Goal: Information Seeking & Learning: Learn about a topic

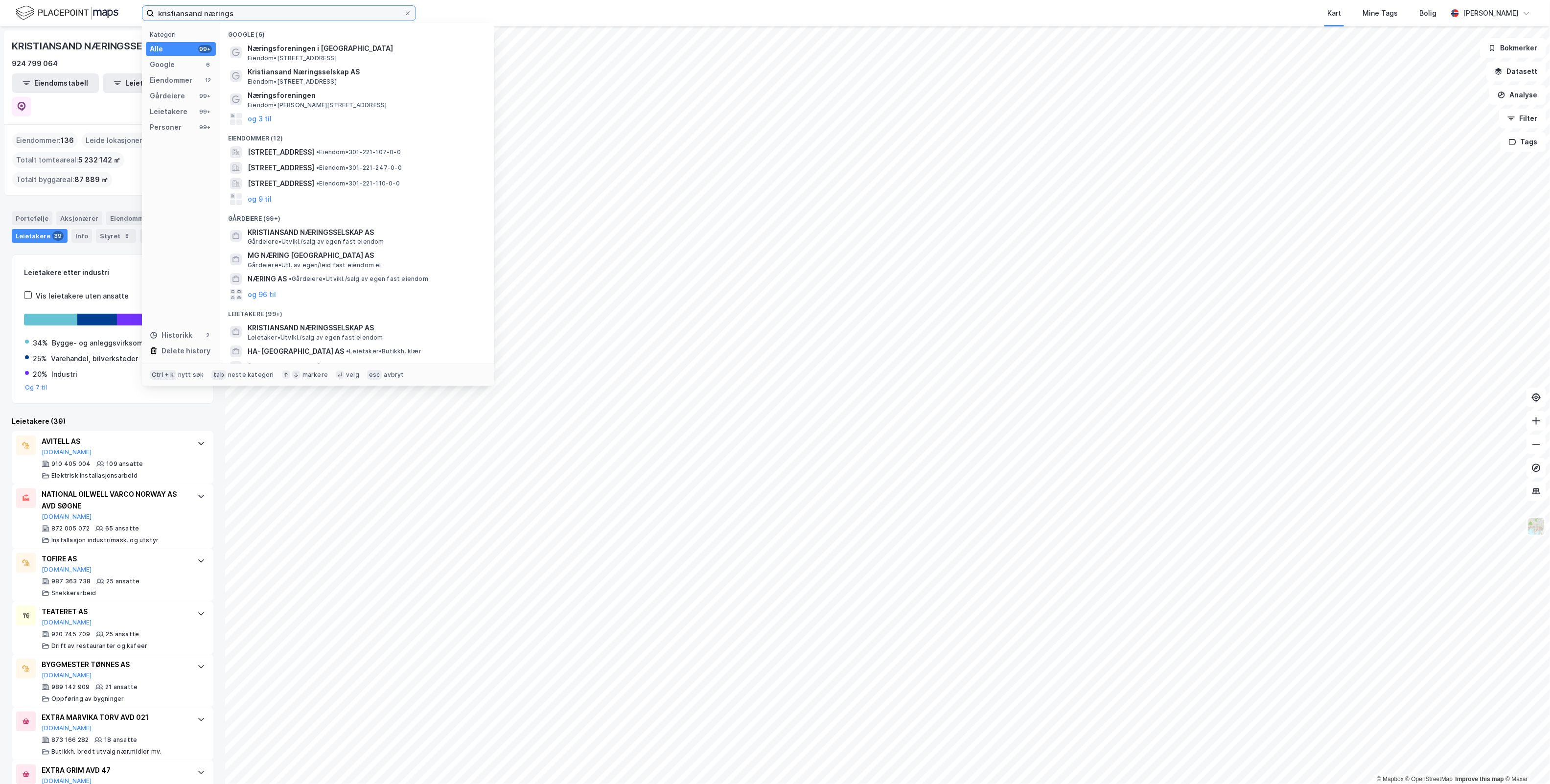
click at [260, 18] on input "kristiansand nærings" at bounding box center [279, 12] width 250 height 14
drag, startPoint x: 251, startPoint y: 9, endPoint x: -317, endPoint y: 55, distance: 569.9
click at [0, 55] on html "kristiansand nærings Kategori Alle 99+ Google 6 Eiendommer 12 Gårdeiere 99+ Lei…" at bounding box center [775, 392] width 1550 height 784
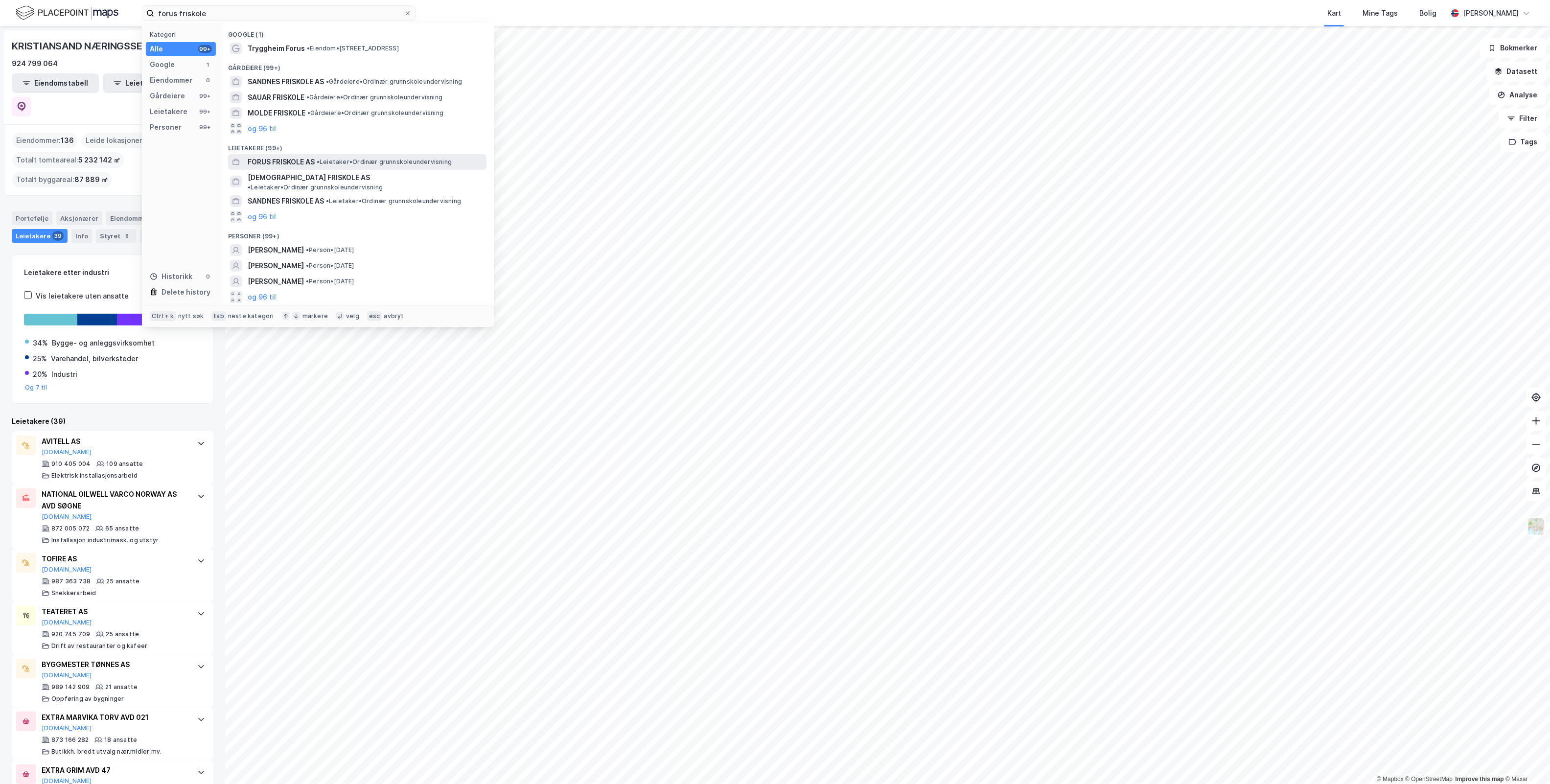
click at [445, 162] on span "• Leietaker • Ordinær grunnskoleundervisning" at bounding box center [383, 161] width 135 height 8
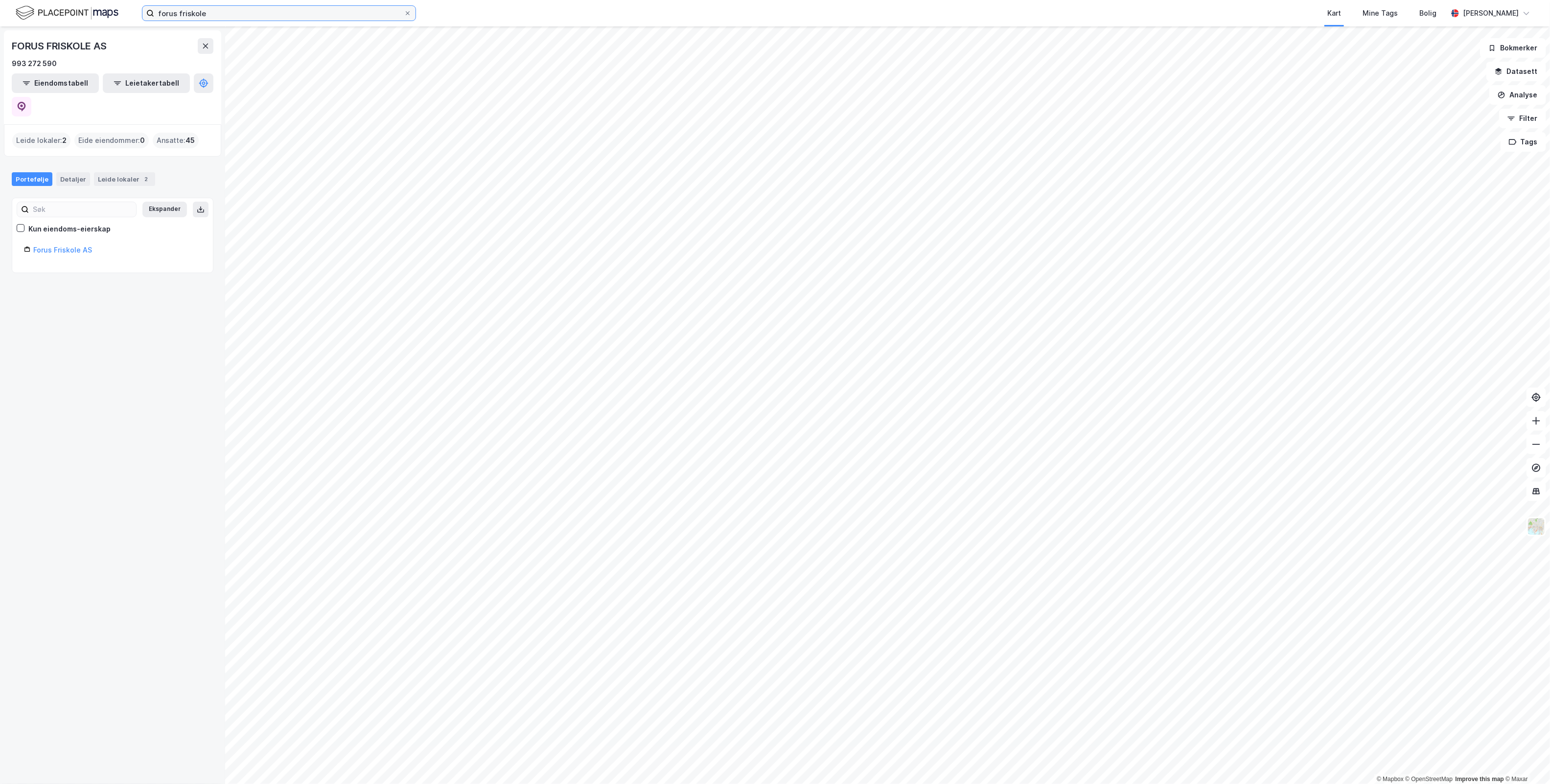
drag, startPoint x: 216, startPoint y: 16, endPoint x: -521, endPoint y: 45, distance: 737.6
click at [0, 45] on html "forus friskole Kart Mine Tags Bolig [PERSON_NAME] © Mapbox © OpenStreetMap Impr…" at bounding box center [775, 392] width 1550 height 784
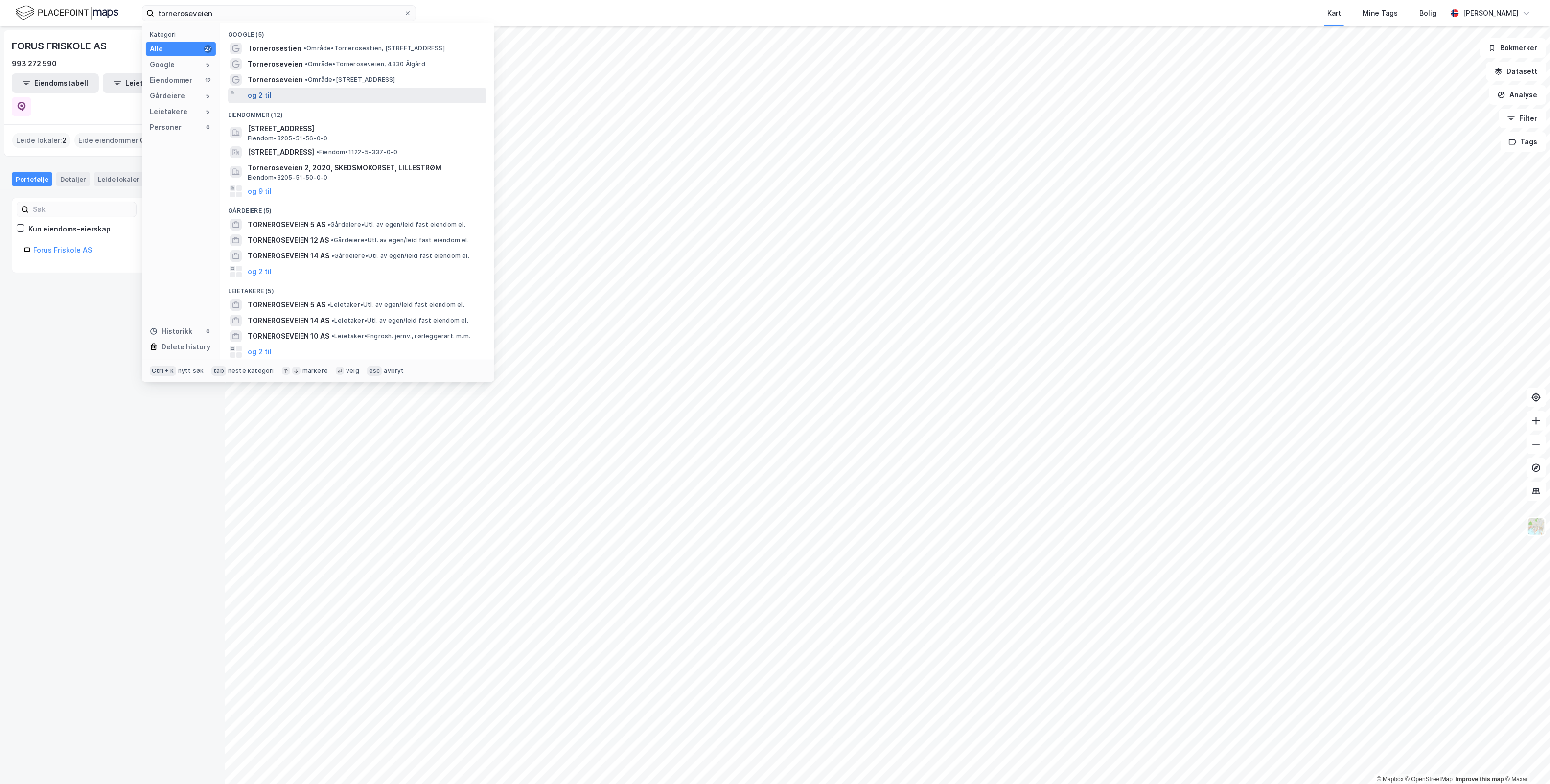
click at [269, 90] on button "og 2 til" at bounding box center [259, 95] width 24 height 12
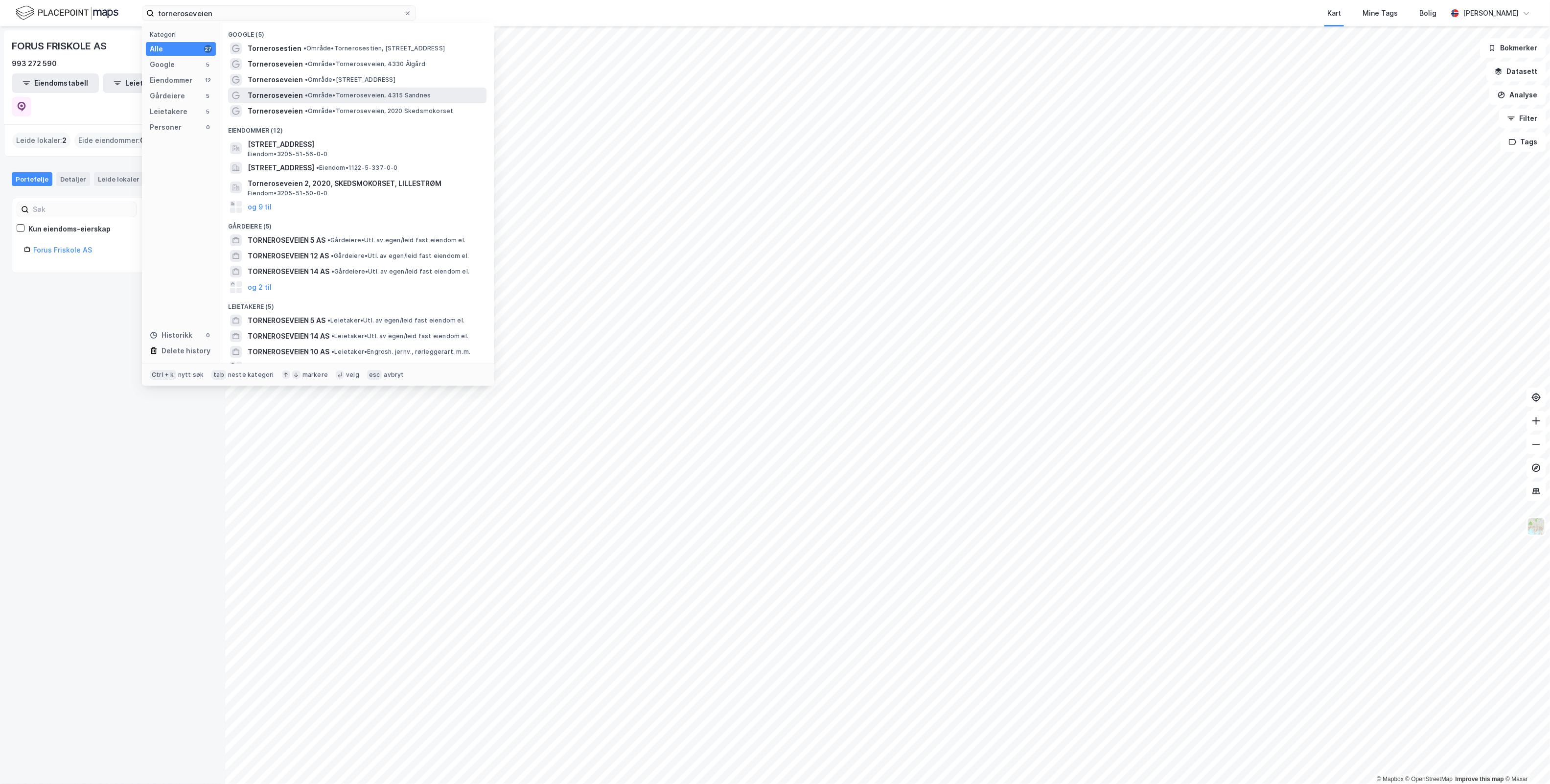
click at [414, 93] on span "• Område • [GEOGRAPHIC_DATA], 4315 [GEOGRAPHIC_DATA]" at bounding box center [367, 95] width 126 height 8
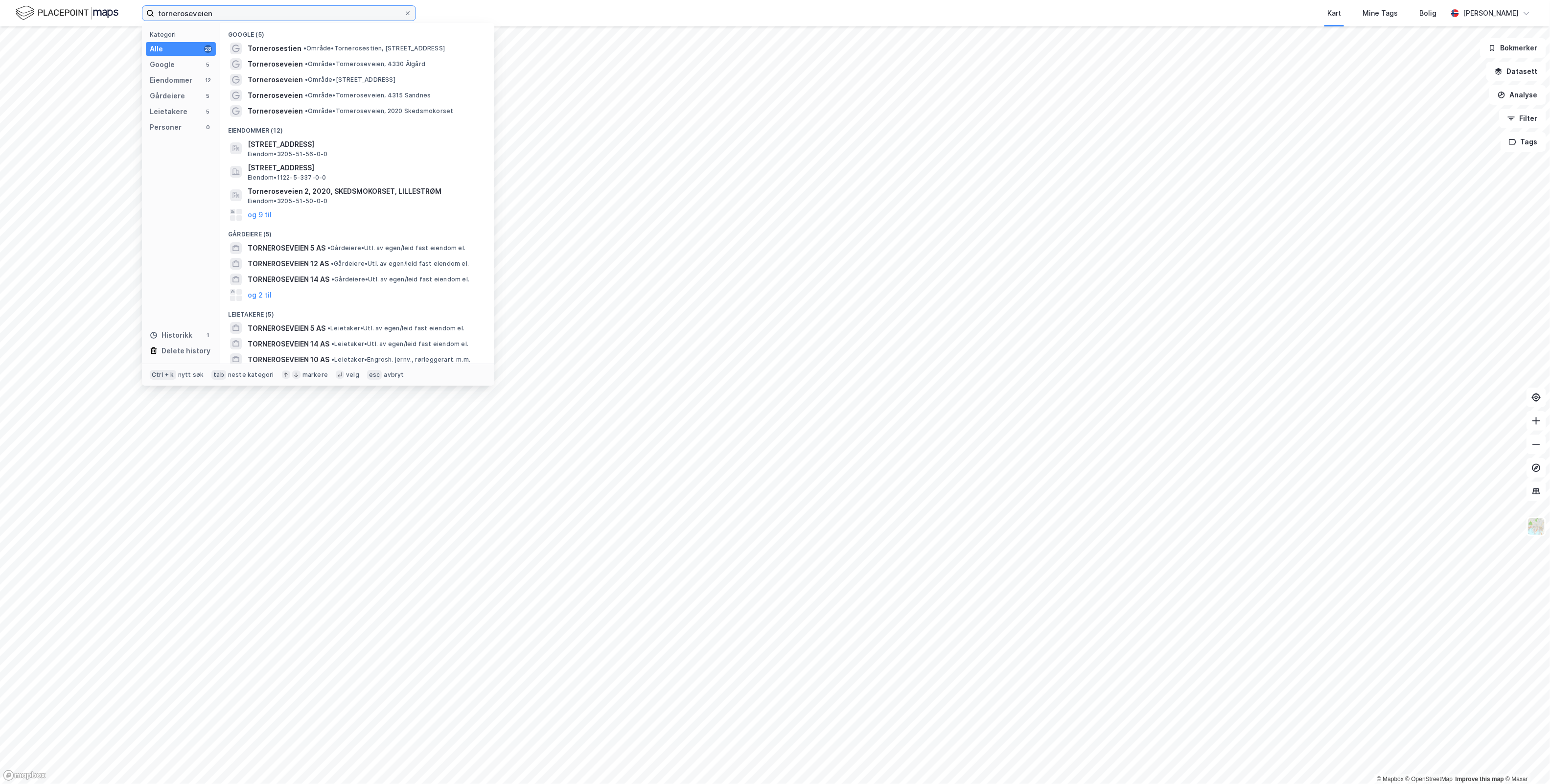
click at [253, 19] on input "torneroseveien" at bounding box center [279, 12] width 250 height 14
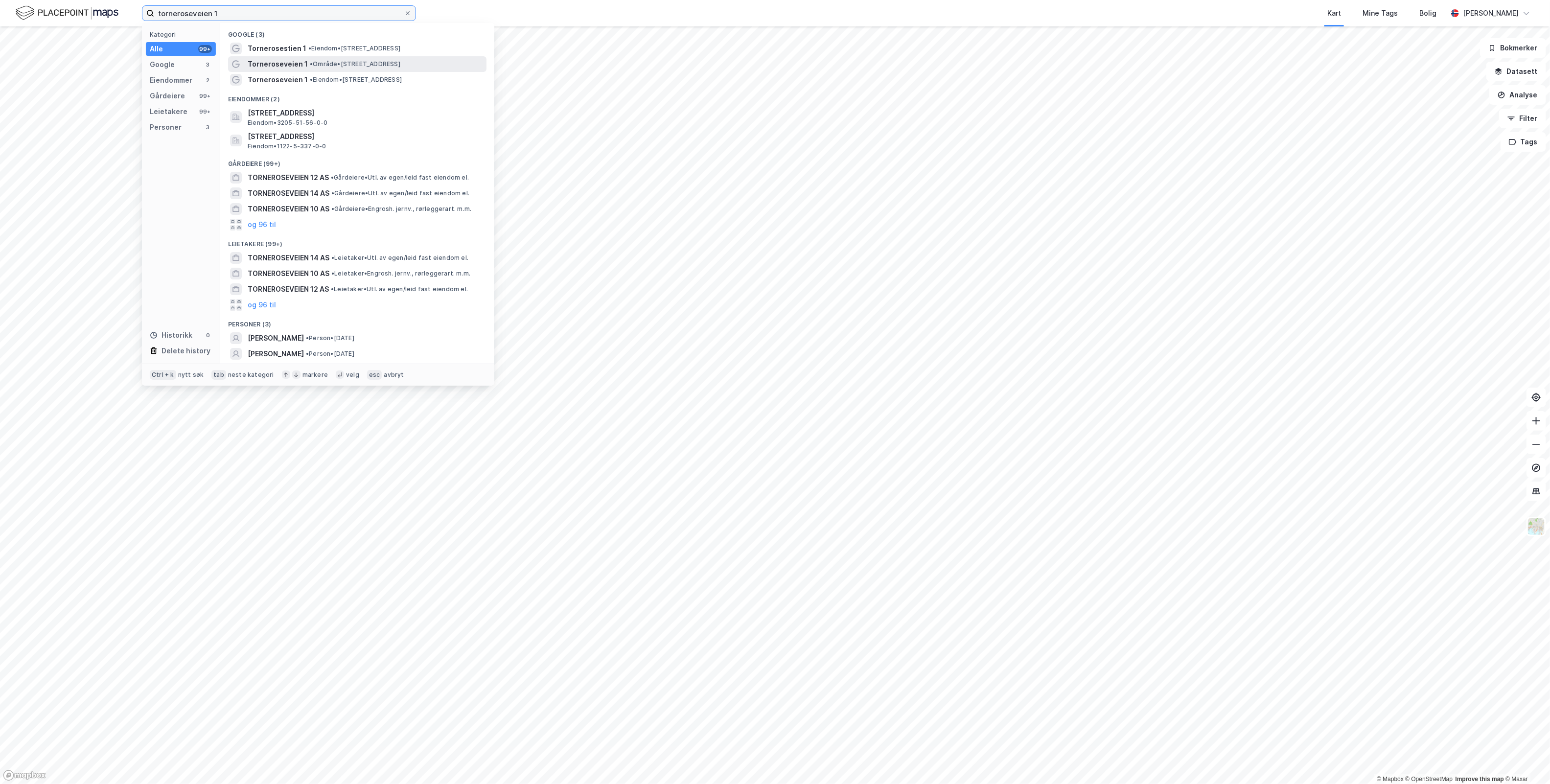
type input "torneroseveien 1"
click at [300, 62] on span "Torneroseveien 1" at bounding box center [278, 64] width 61 height 12
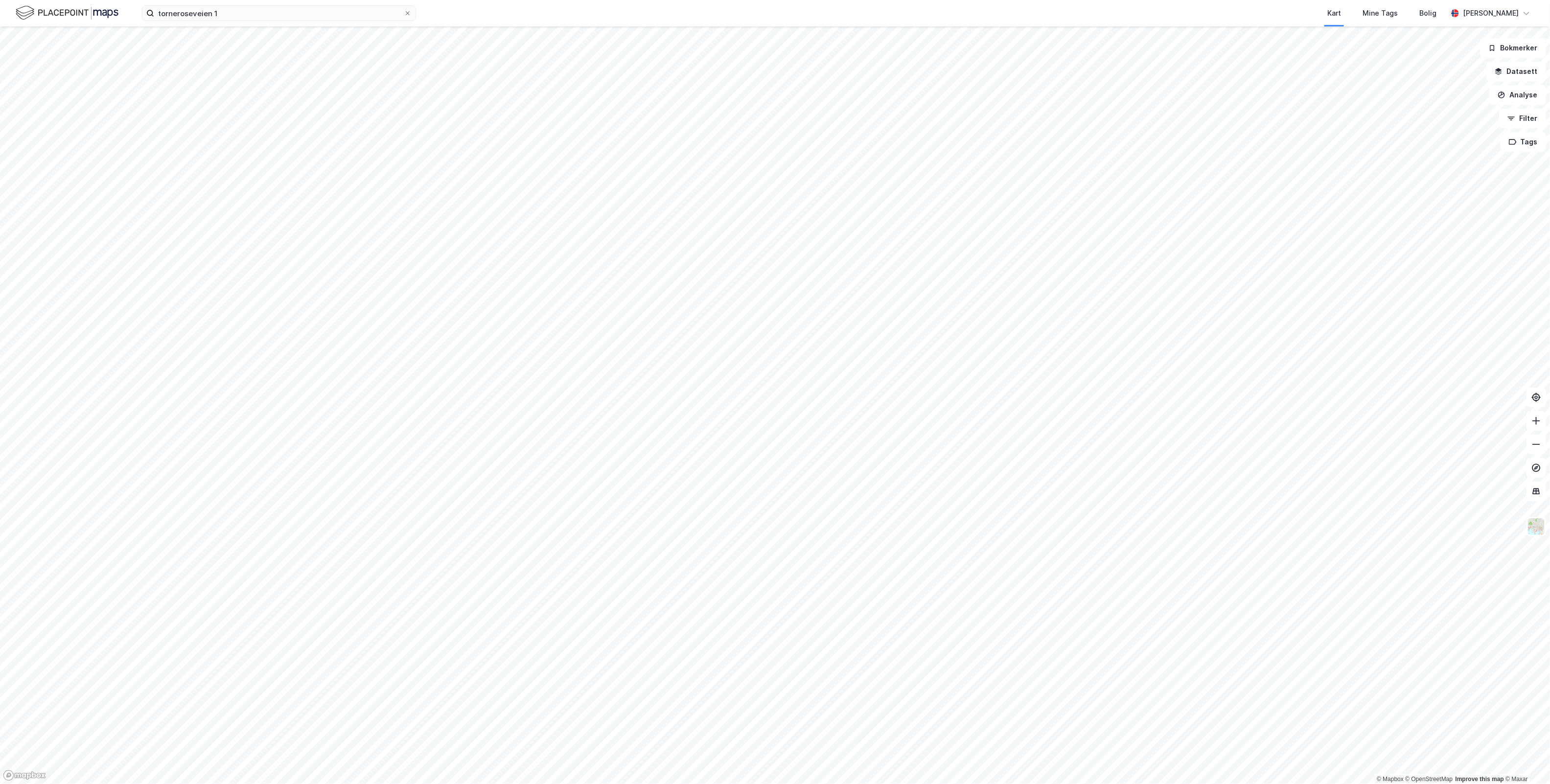
click at [365, 0] on html "torneroseveien 1 Kart Mine Tags Bolig [PERSON_NAME] © Mapbox © OpenStreetMap Im…" at bounding box center [775, 392] width 1550 height 784
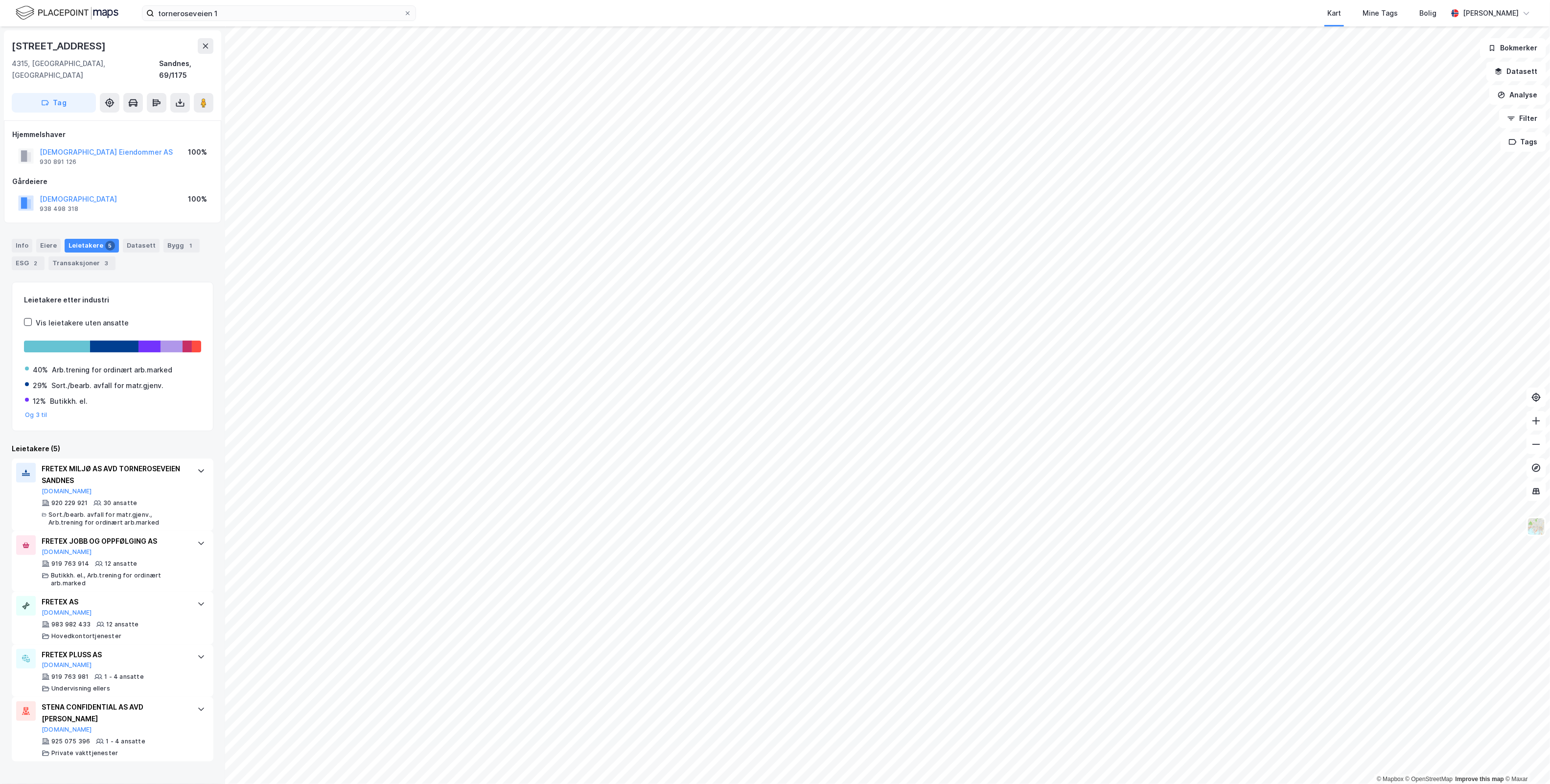
click at [761, 783] on html "torneroseveien 1 Kart Mine Tags Bolig [PERSON_NAME] © Mapbox © OpenStreetMap Im…" at bounding box center [775, 392] width 1550 height 784
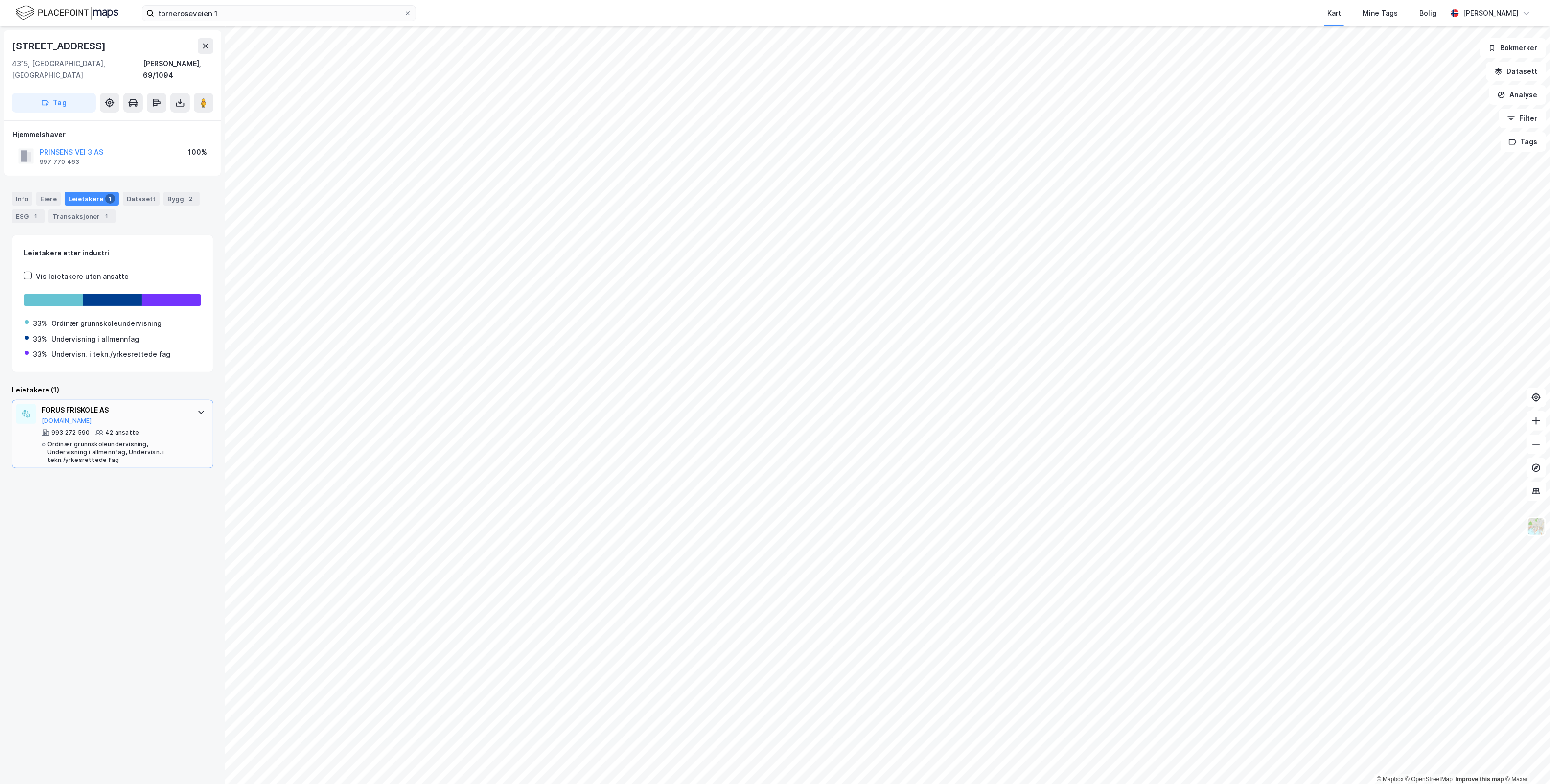
click at [193, 407] on div at bounding box center [201, 412] width 15 height 15
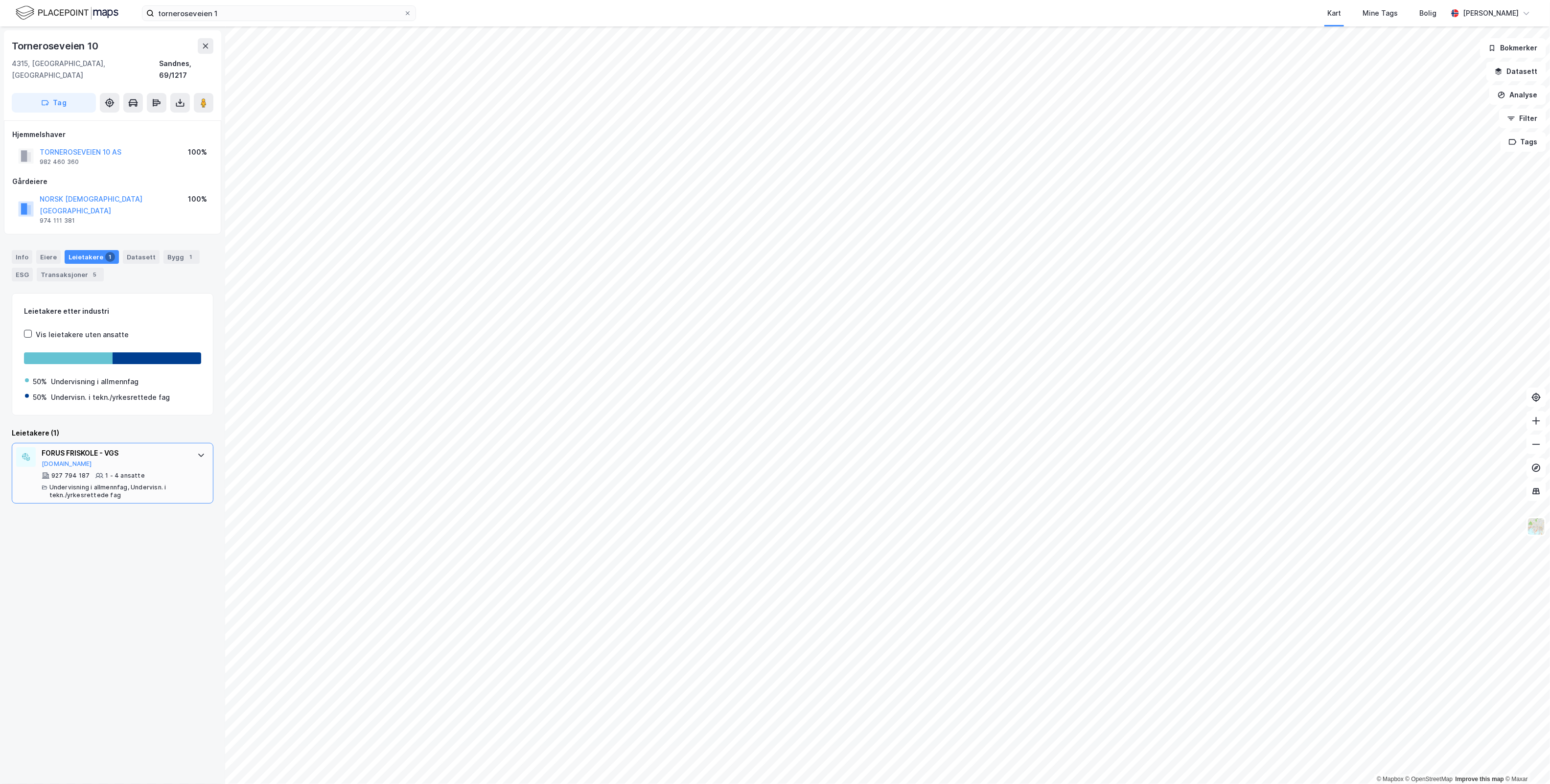
click at [187, 446] on div "FORUS FRISKOLE - VGS [DOMAIN_NAME] 927 794 187 1 - 4 ansatte Undervisning i all…" at bounding box center [112, 473] width 202 height 61
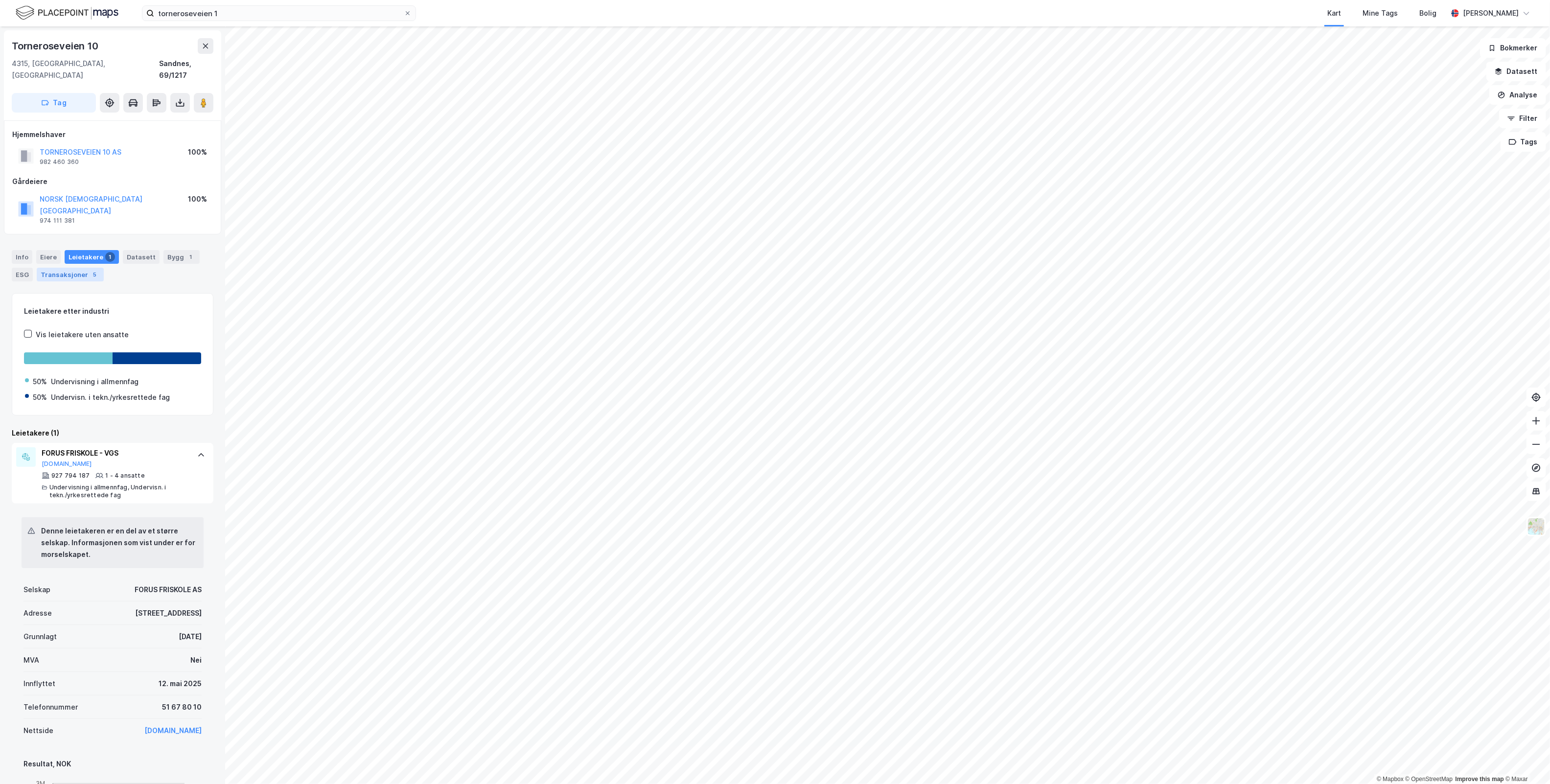
click at [80, 268] on div "Transaksjoner 5" at bounding box center [70, 275] width 67 height 13
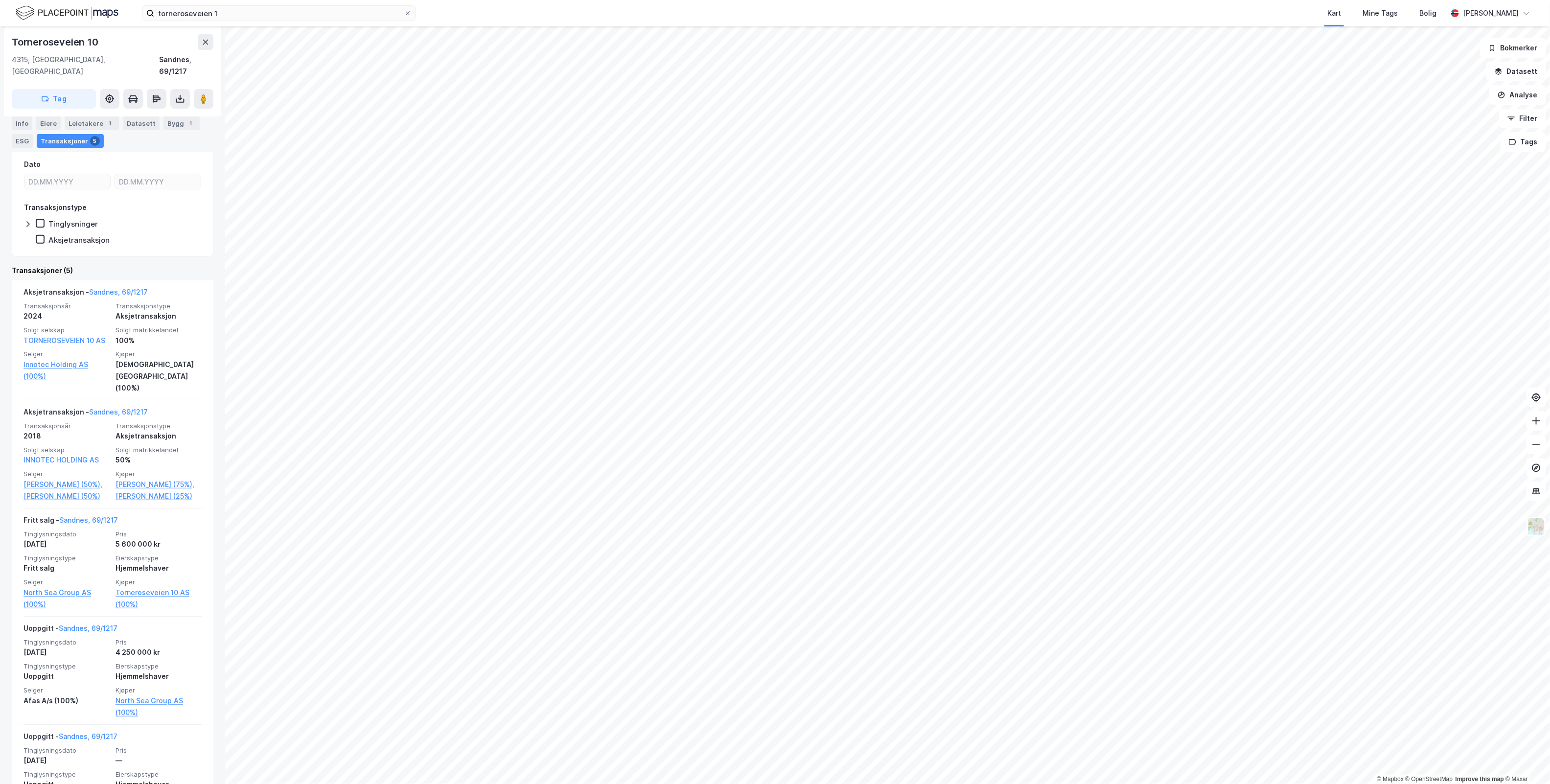
scroll to position [208, 0]
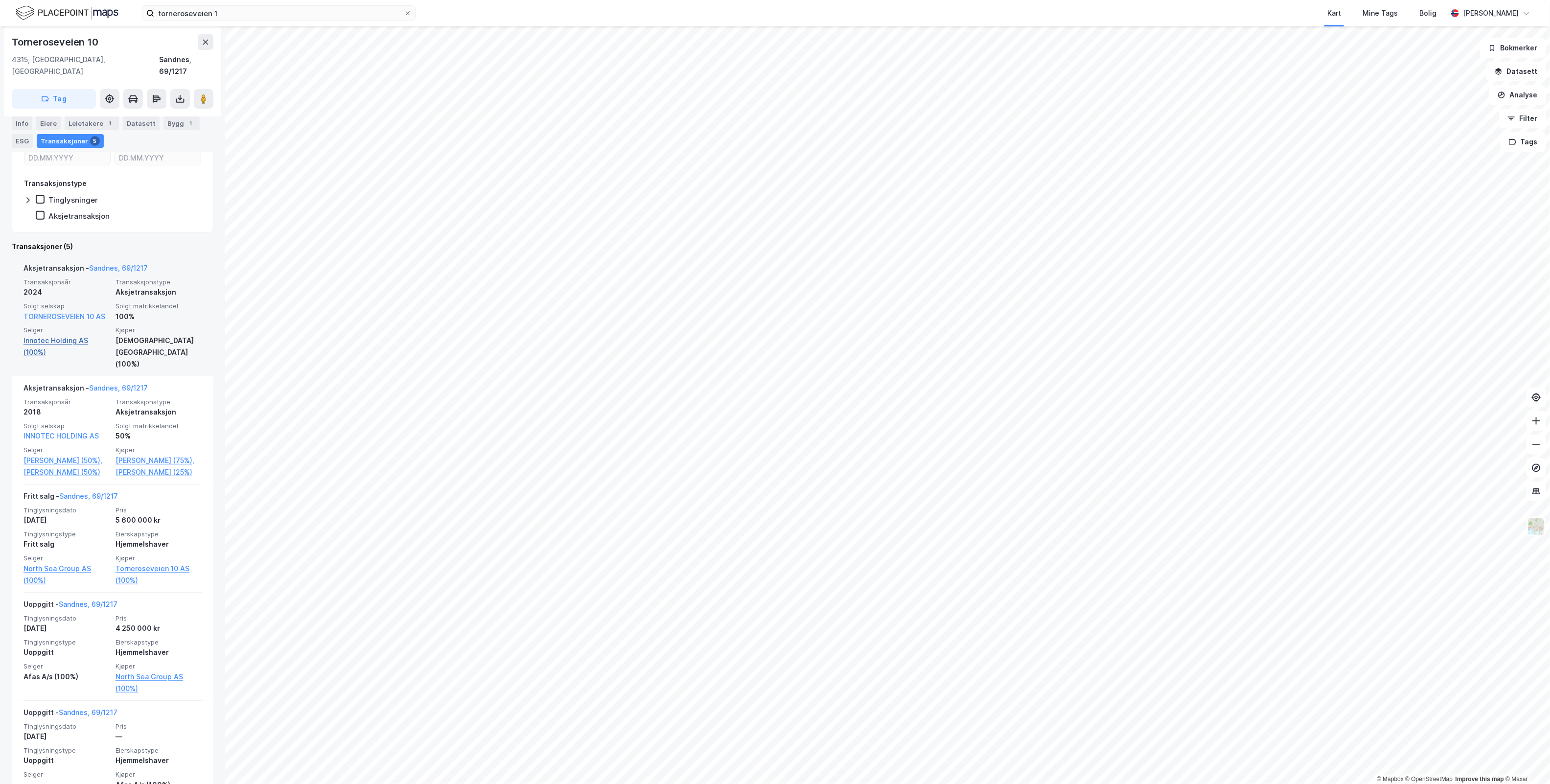
click at [71, 334] on link "Innotec Holding AS (100%)" at bounding box center [66, 346] width 86 height 23
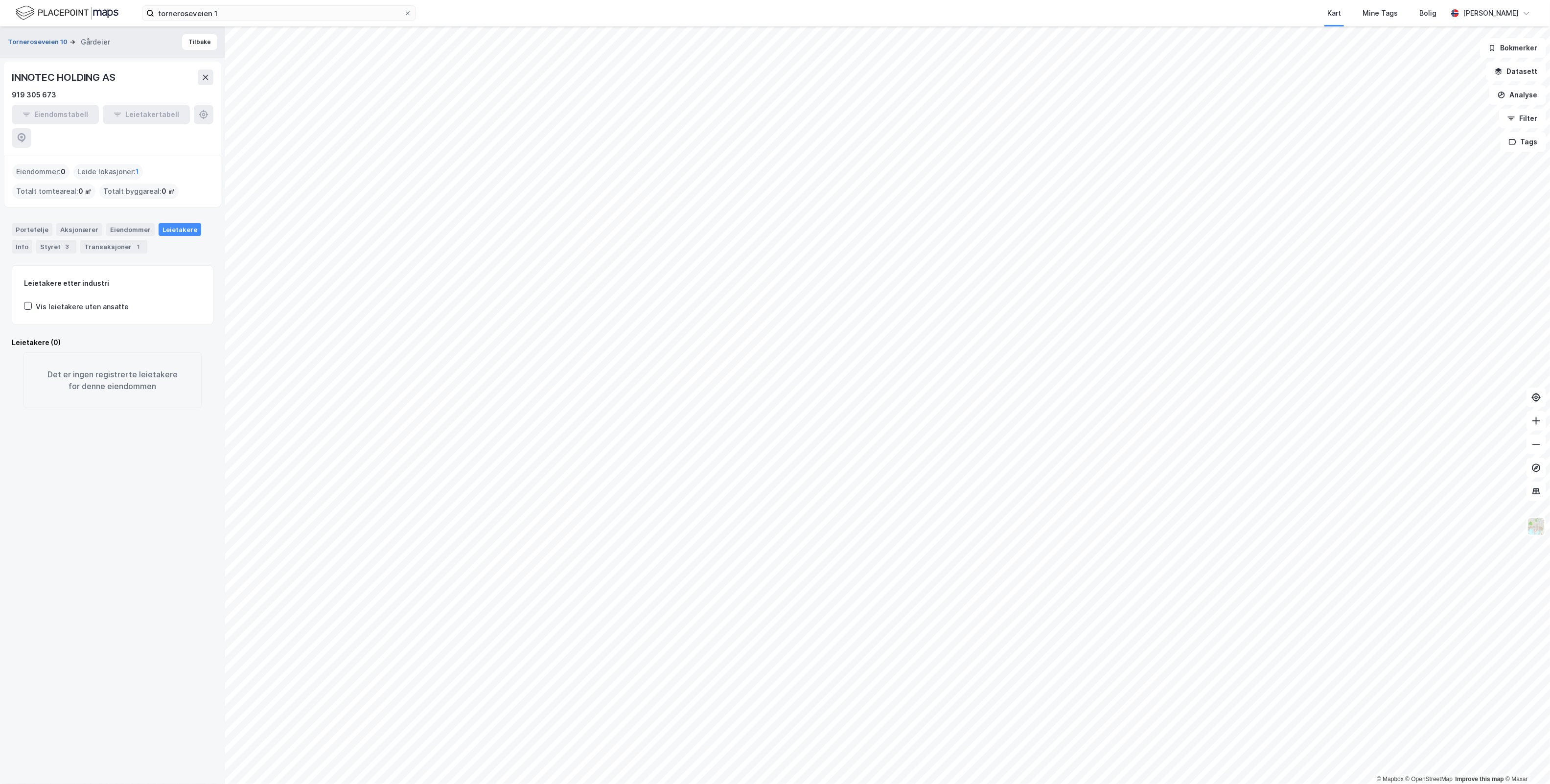
click at [37, 42] on button "Torneroseveien 10" at bounding box center [38, 42] width 62 height 10
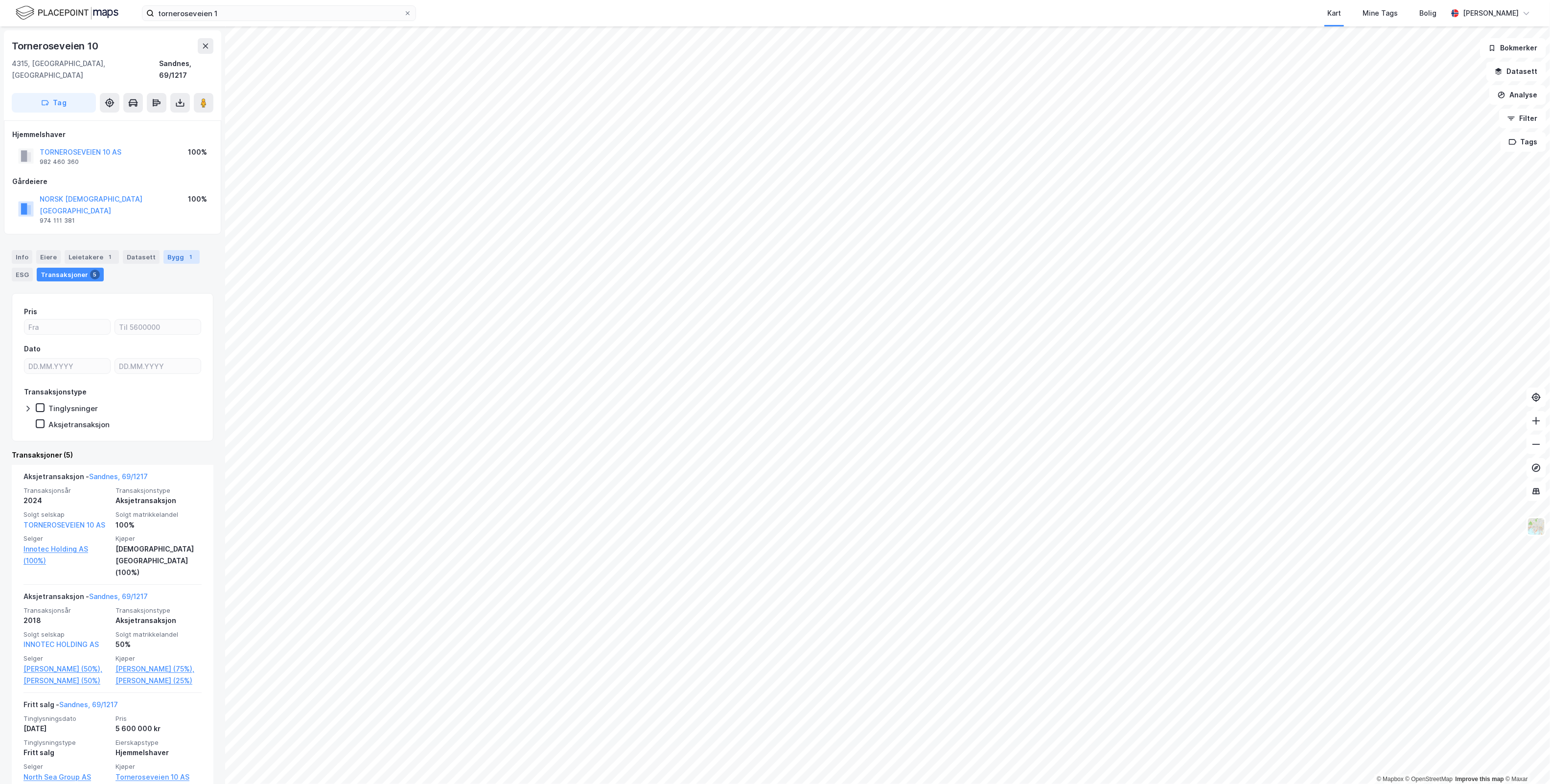
click at [174, 250] on div "Bygg 1" at bounding box center [182, 257] width 37 height 13
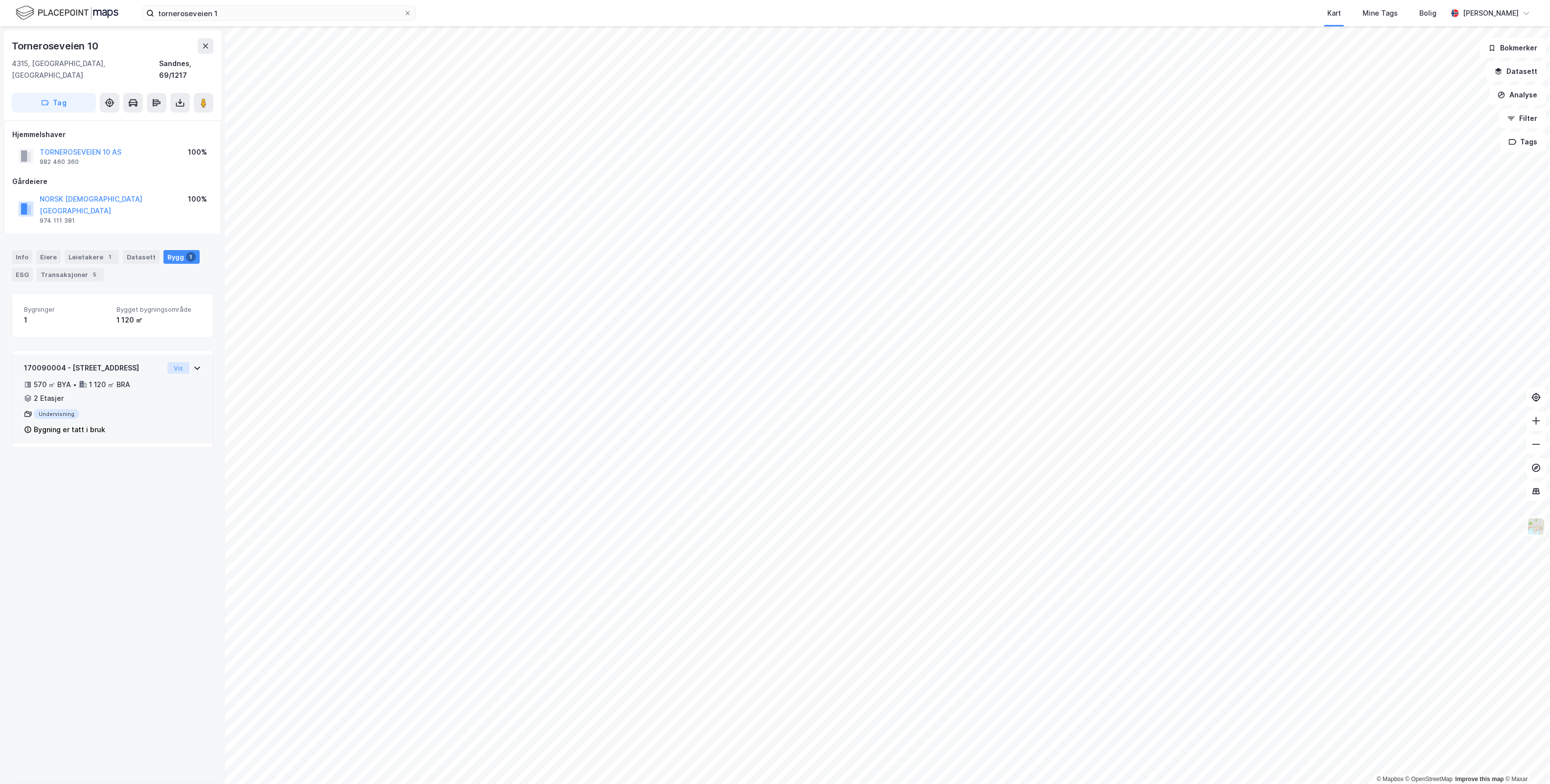
click at [179, 362] on button "Vis" at bounding box center [178, 368] width 22 height 12
